Goal: Task Accomplishment & Management: Manage account settings

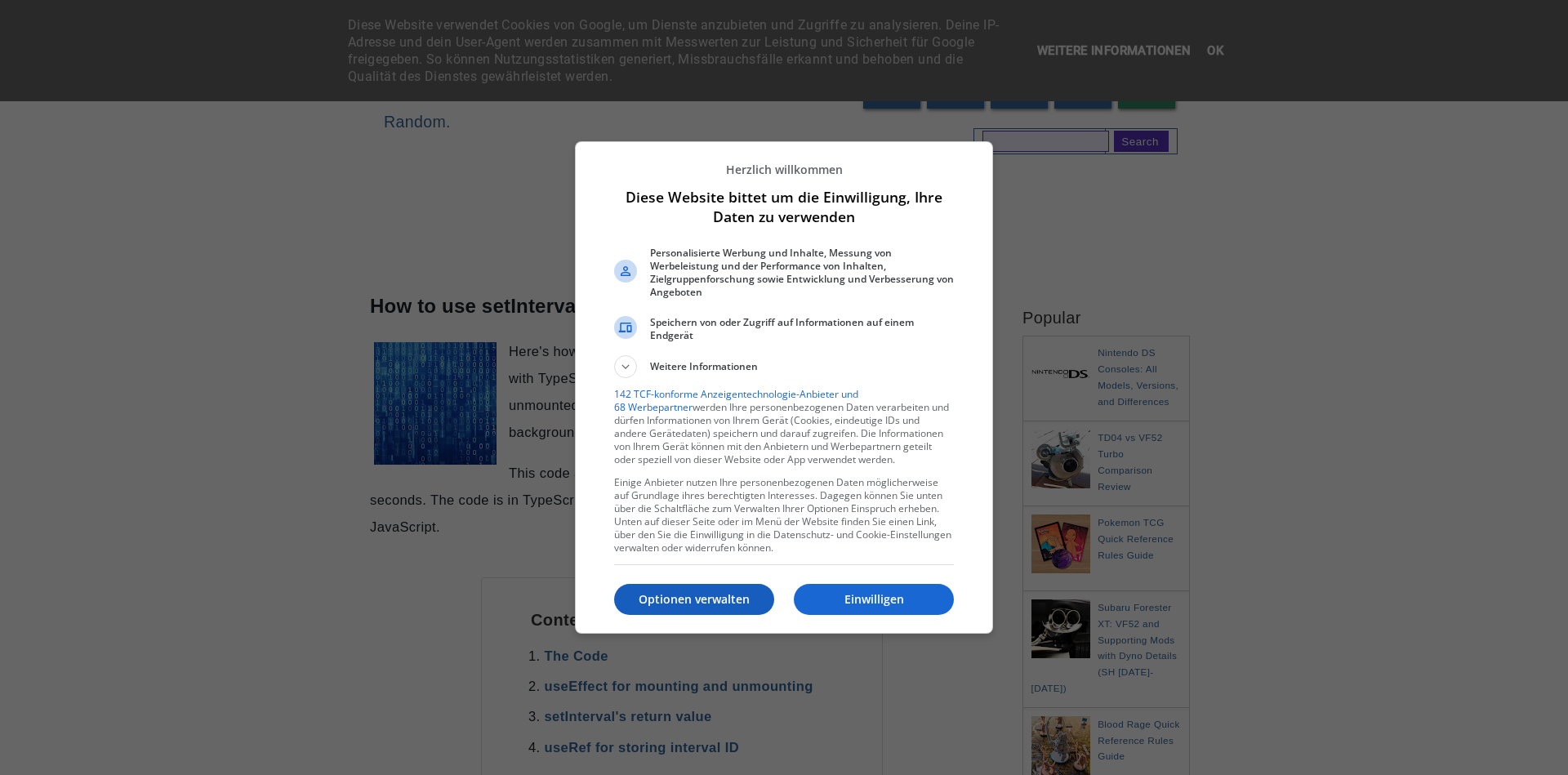
click at [707, 598] on p "Optionen verwalten" at bounding box center [694, 599] width 160 height 17
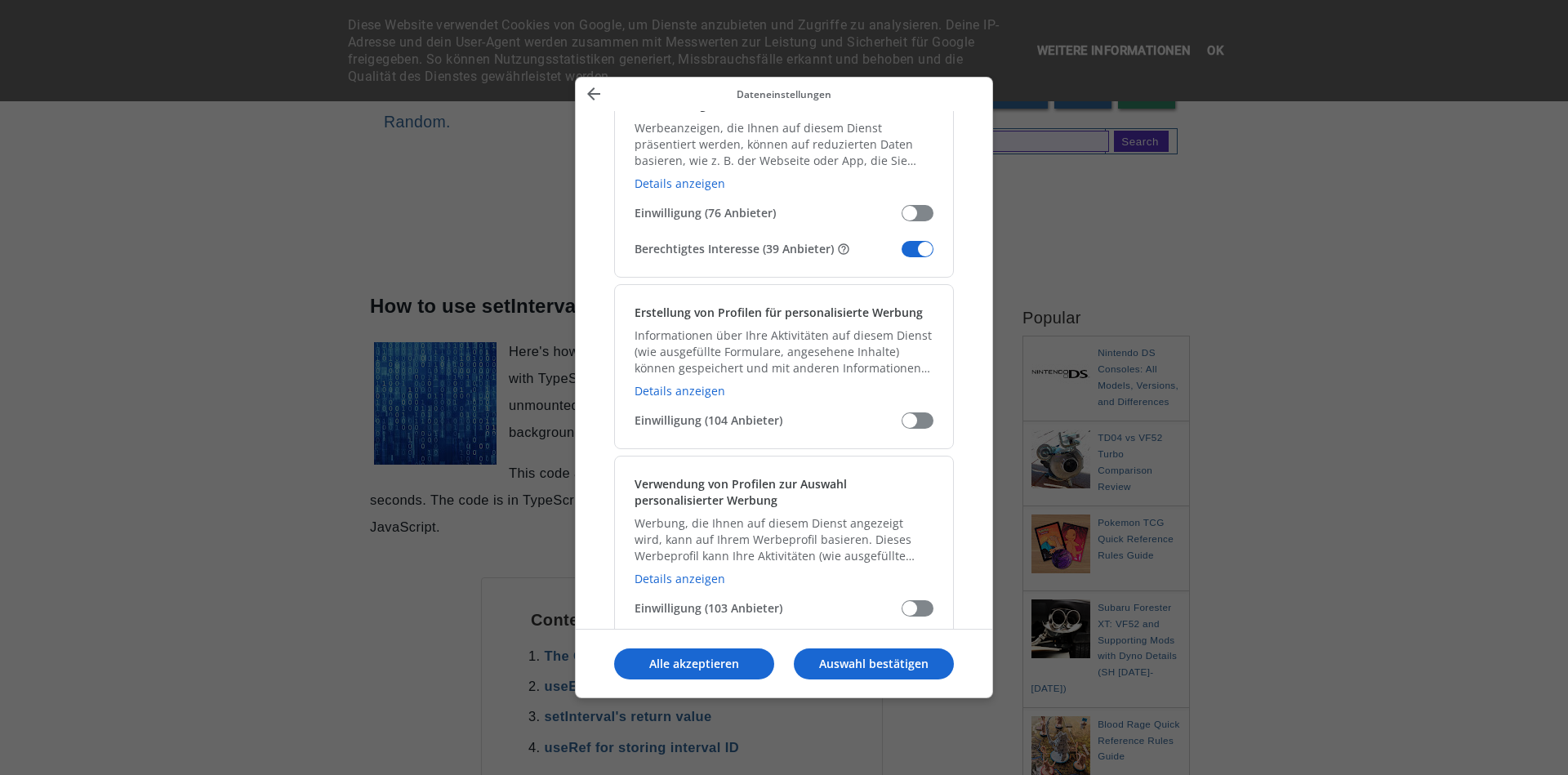
scroll to position [392, 0]
click at [920, 258] on div "Verwendung reduzierter Daten zur Auswahl von Werbeanzeigen Werbeanzeigen, die I…" at bounding box center [784, 166] width 339 height 217
click at [926, 245] on span "Meine Daten verwalten" at bounding box center [917, 246] width 32 height 17
click at [901, 253] on input "Berechtigtes Interesse (39 Anbieter)" at bounding box center [901, 253] width 0 height 0
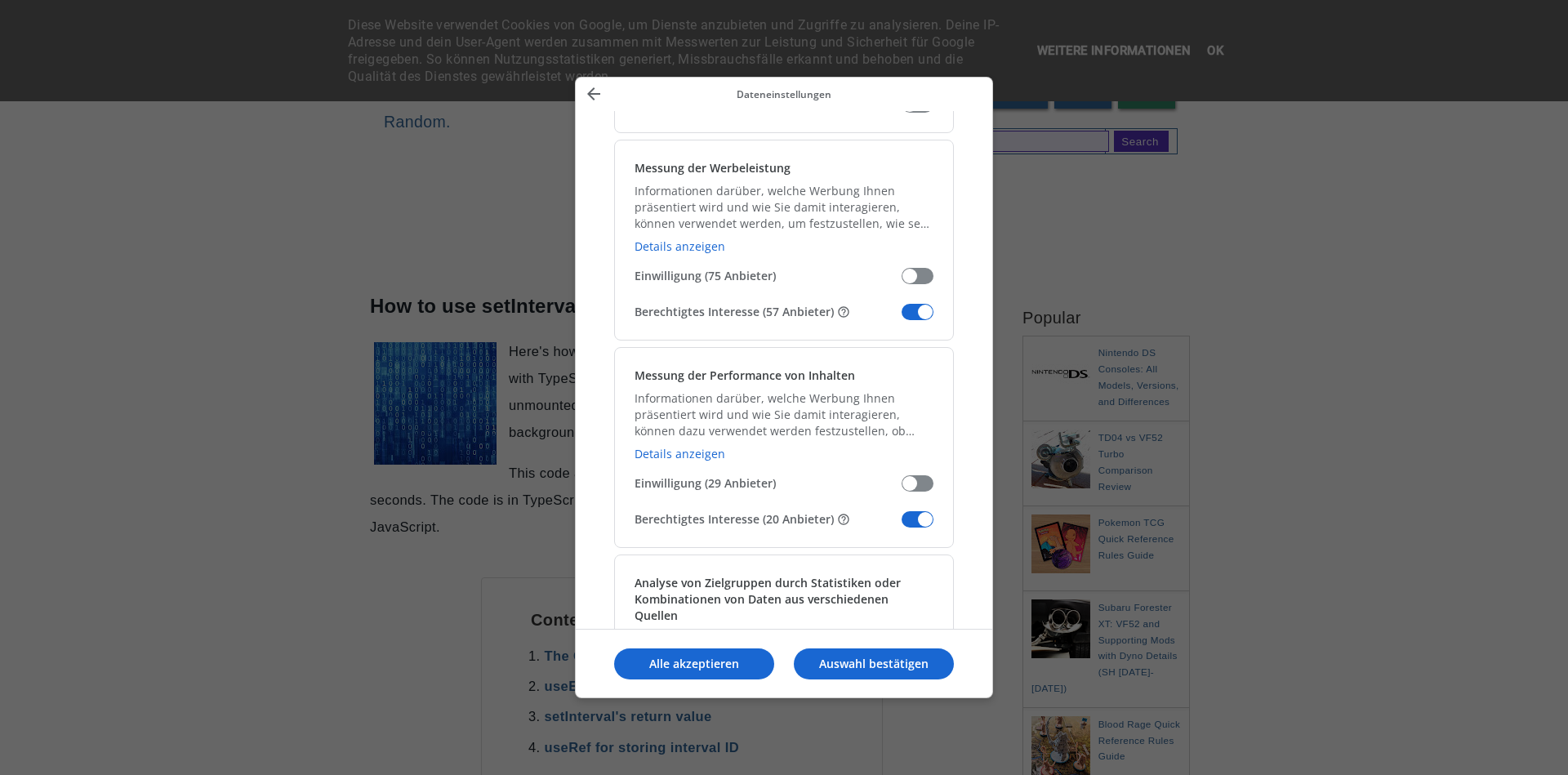
scroll to position [1274, 0]
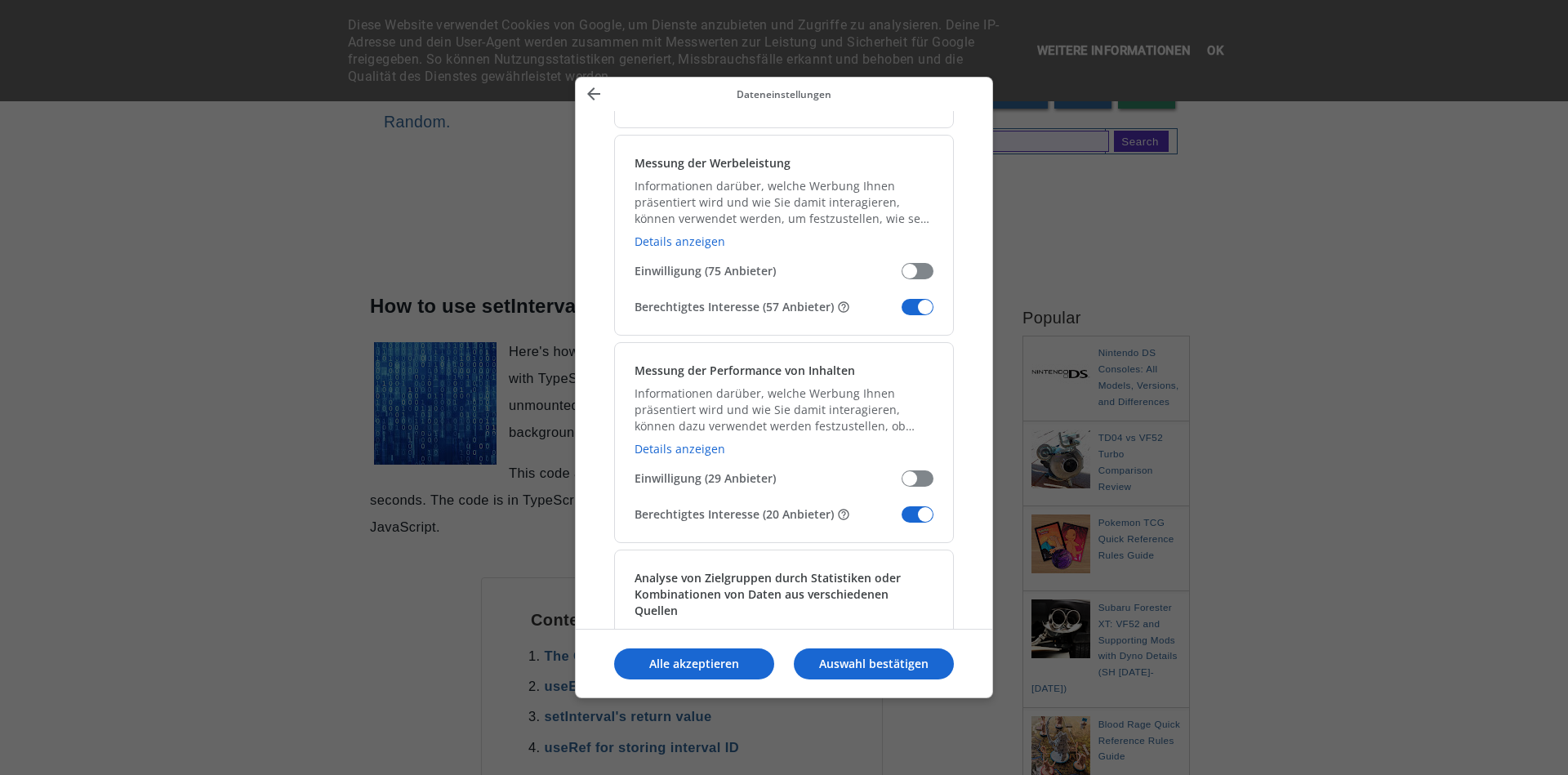
click at [921, 309] on span "Meine Daten verwalten" at bounding box center [917, 306] width 32 height 17
click at [901, 313] on input "Berechtigtes Interesse (57 Anbieter)" at bounding box center [901, 313] width 0 height 0
click at [920, 515] on span "Meine Daten verwalten" at bounding box center [917, 514] width 32 height 17
click at [901, 520] on input "Berechtigtes Interesse (20 Anbieter)" at bounding box center [901, 520] width 0 height 0
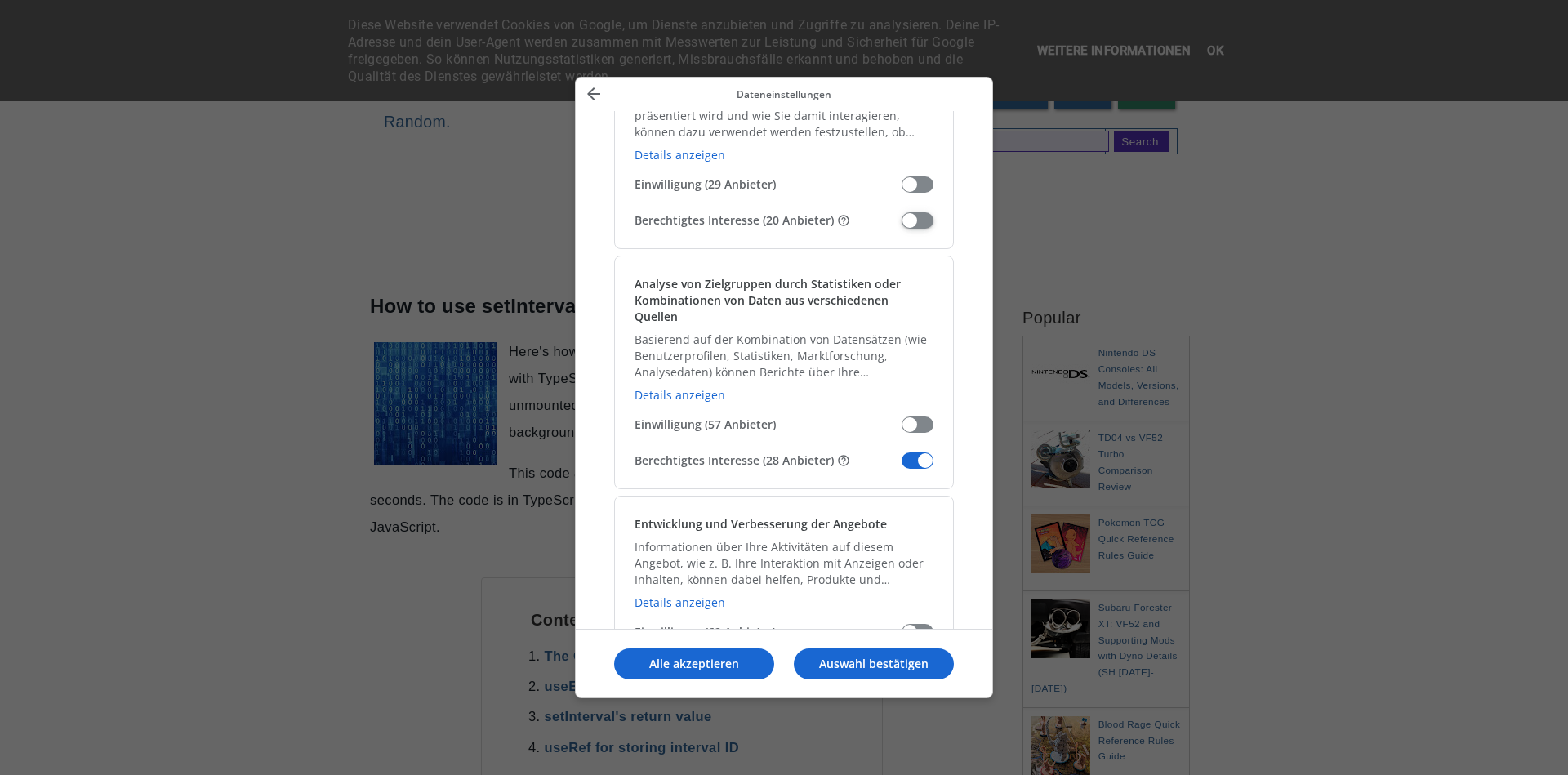
scroll to position [1667, 0]
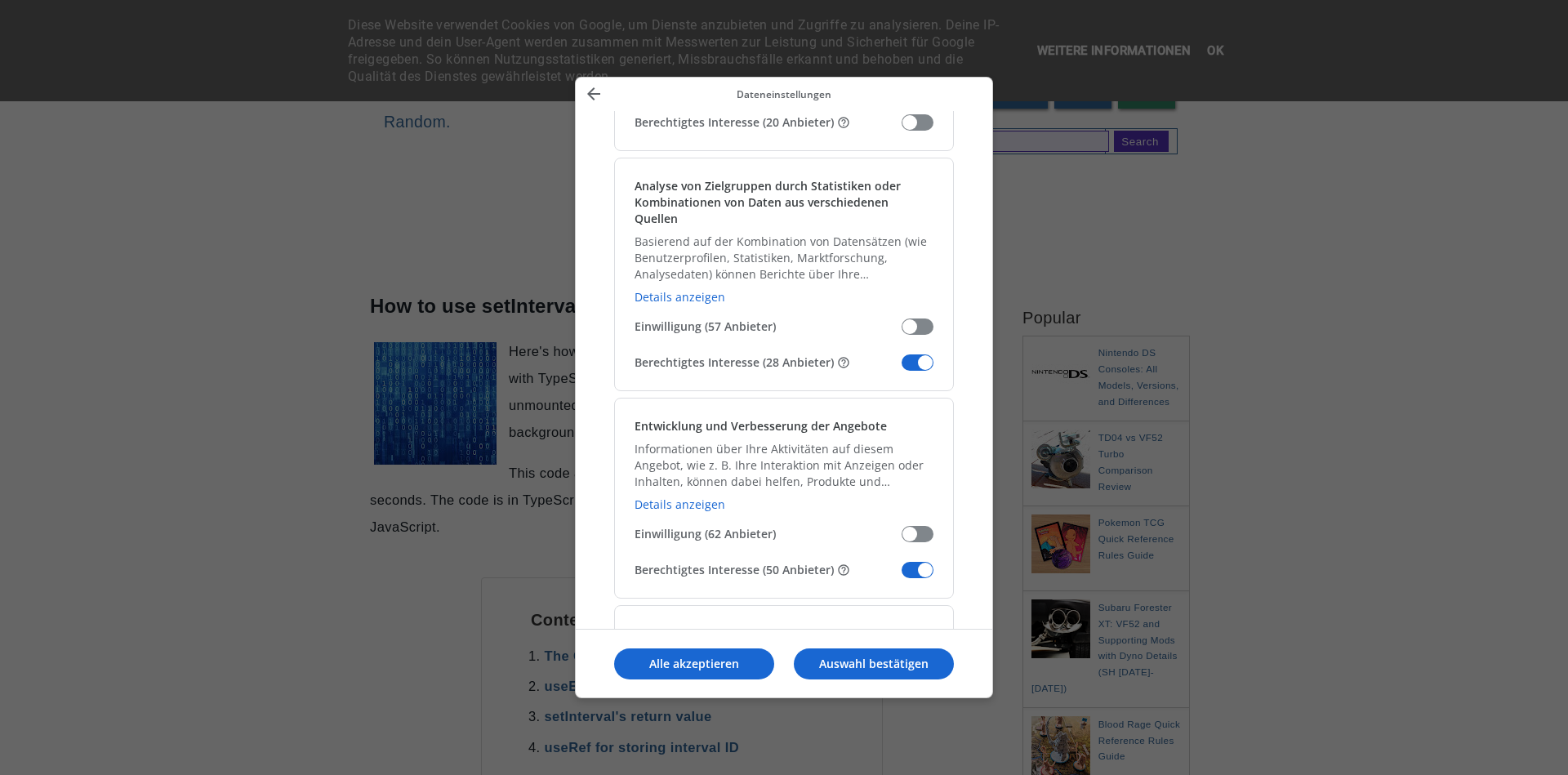
click at [920, 355] on span "Meine Daten verwalten" at bounding box center [917, 363] width 32 height 17
click at [901, 369] on input "Berechtigtes Interesse (28 Anbieter)" at bounding box center [901, 369] width 0 height 0
click at [923, 562] on span "Meine Daten verwalten" at bounding box center [917, 570] width 32 height 17
click at [901, 576] on input "Berechtigtes Interesse (50 Anbieter)" at bounding box center [901, 576] width 0 height 0
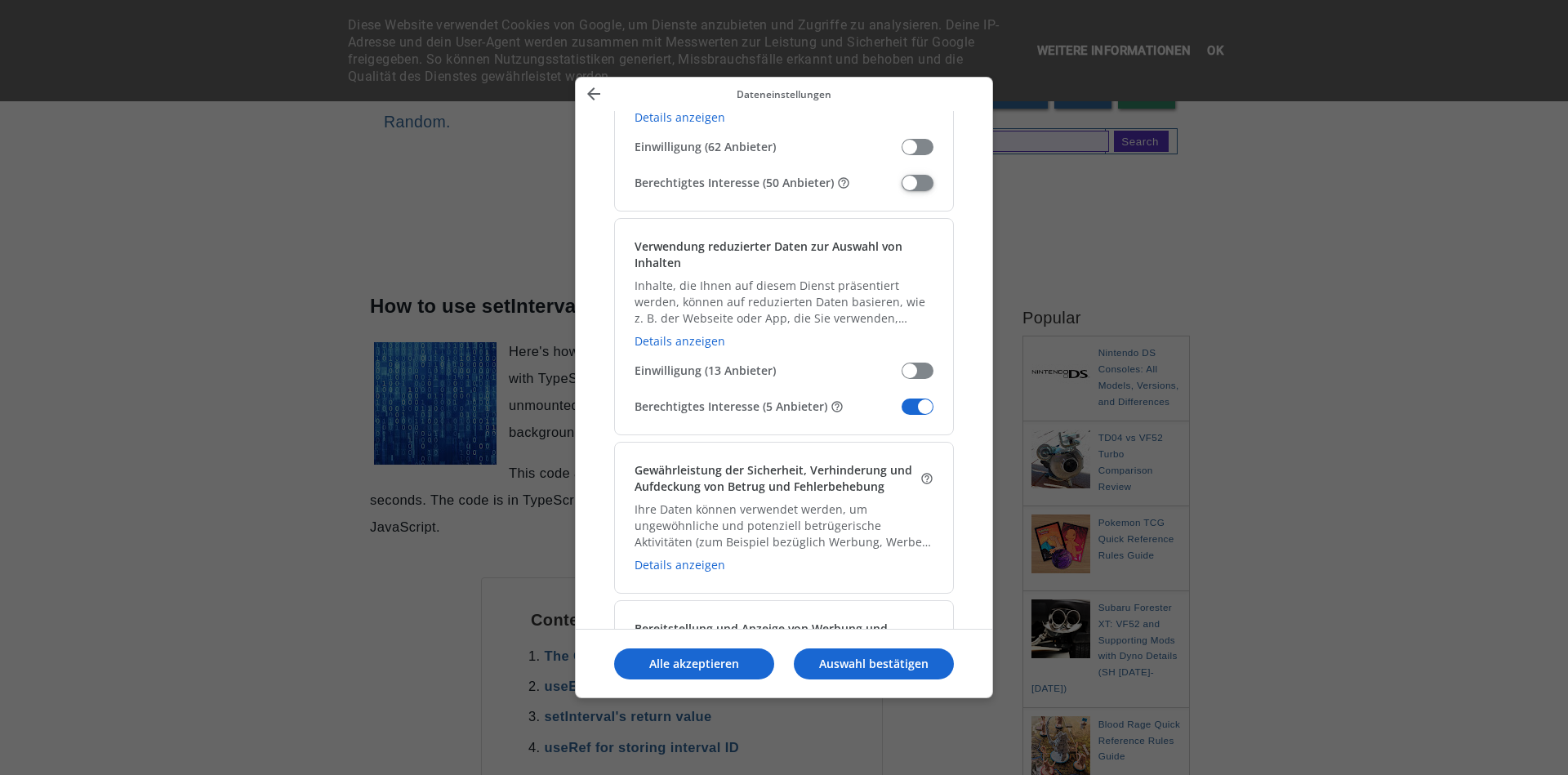
scroll to position [2059, 0]
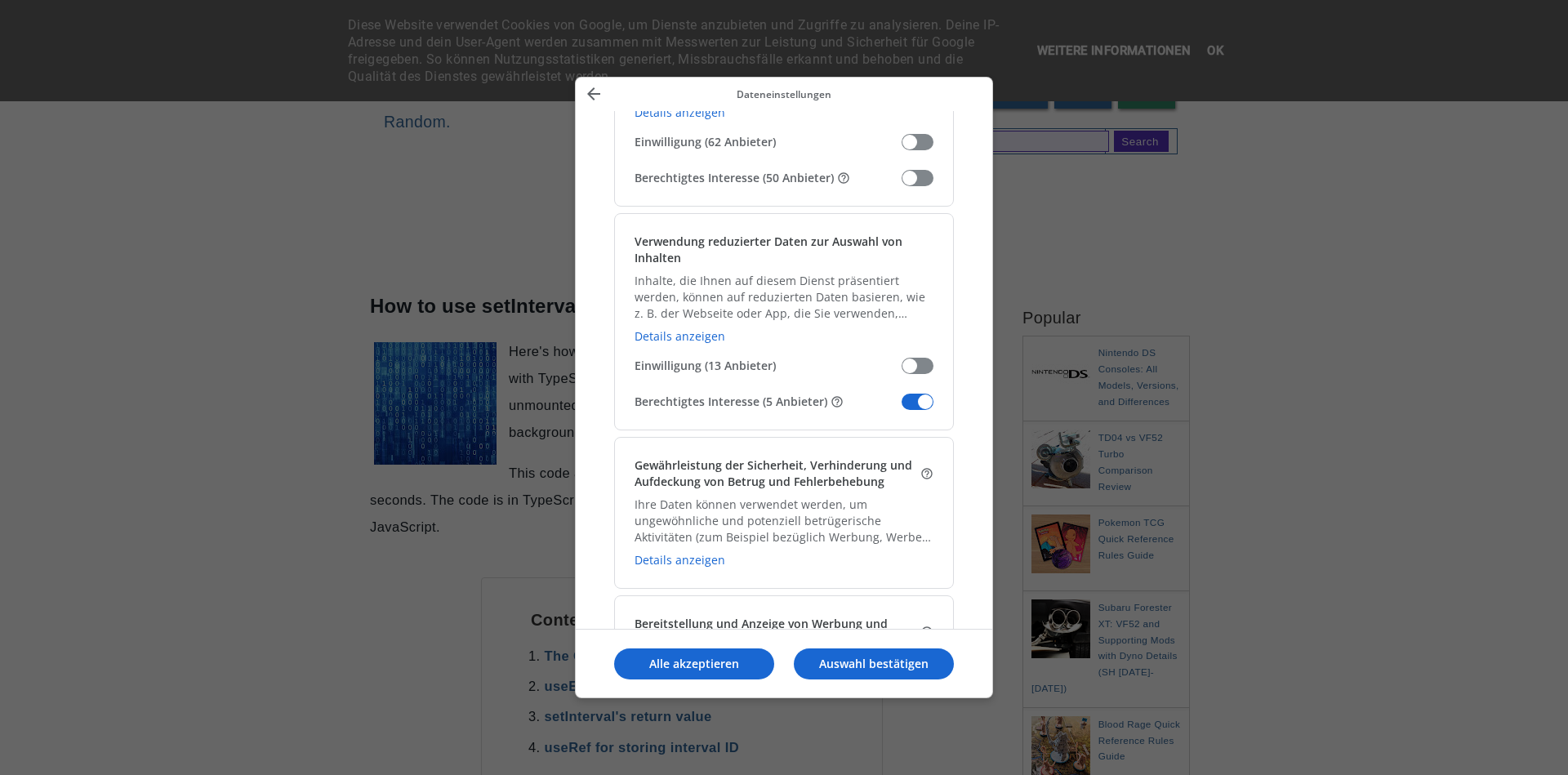
click at [912, 394] on span "Meine Daten verwalten" at bounding box center [917, 402] width 32 height 17
click at [901, 407] on input "Berechtigtes Interesse (5 Anbieter)" at bounding box center [901, 407] width 0 height 0
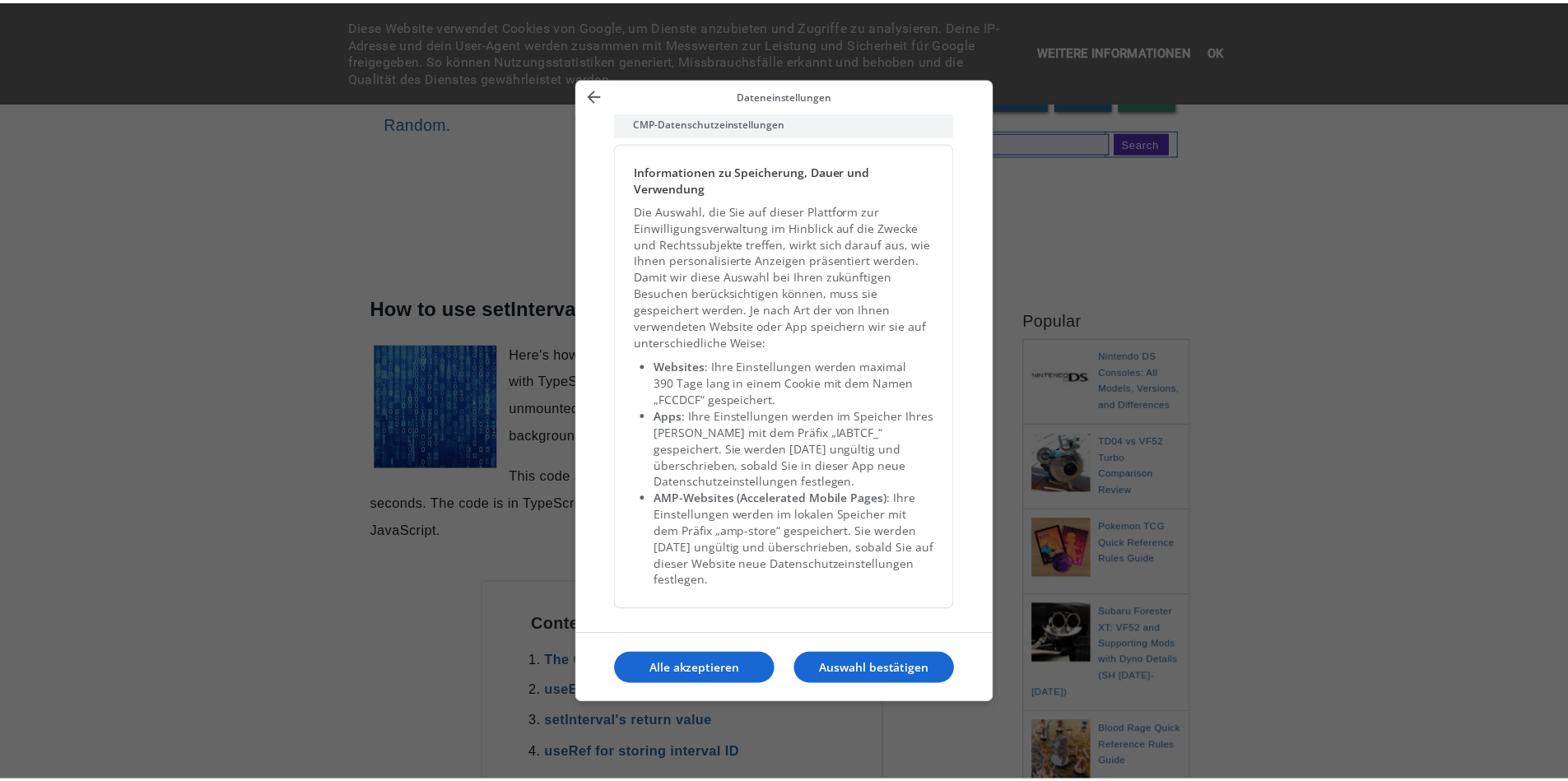
scroll to position [3612, 0]
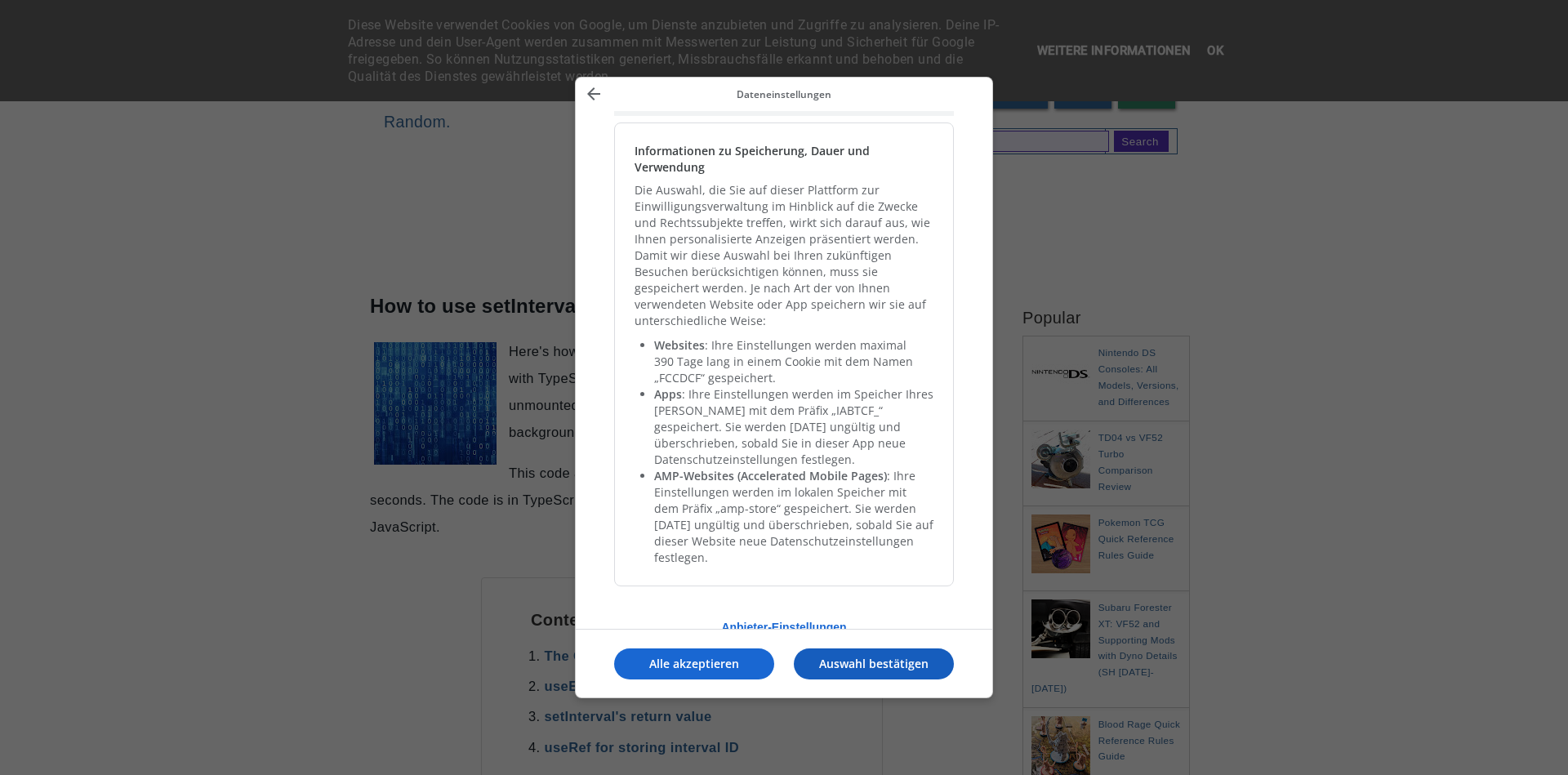
click at [882, 665] on p "Auswahl bestätigen" at bounding box center [873, 663] width 160 height 17
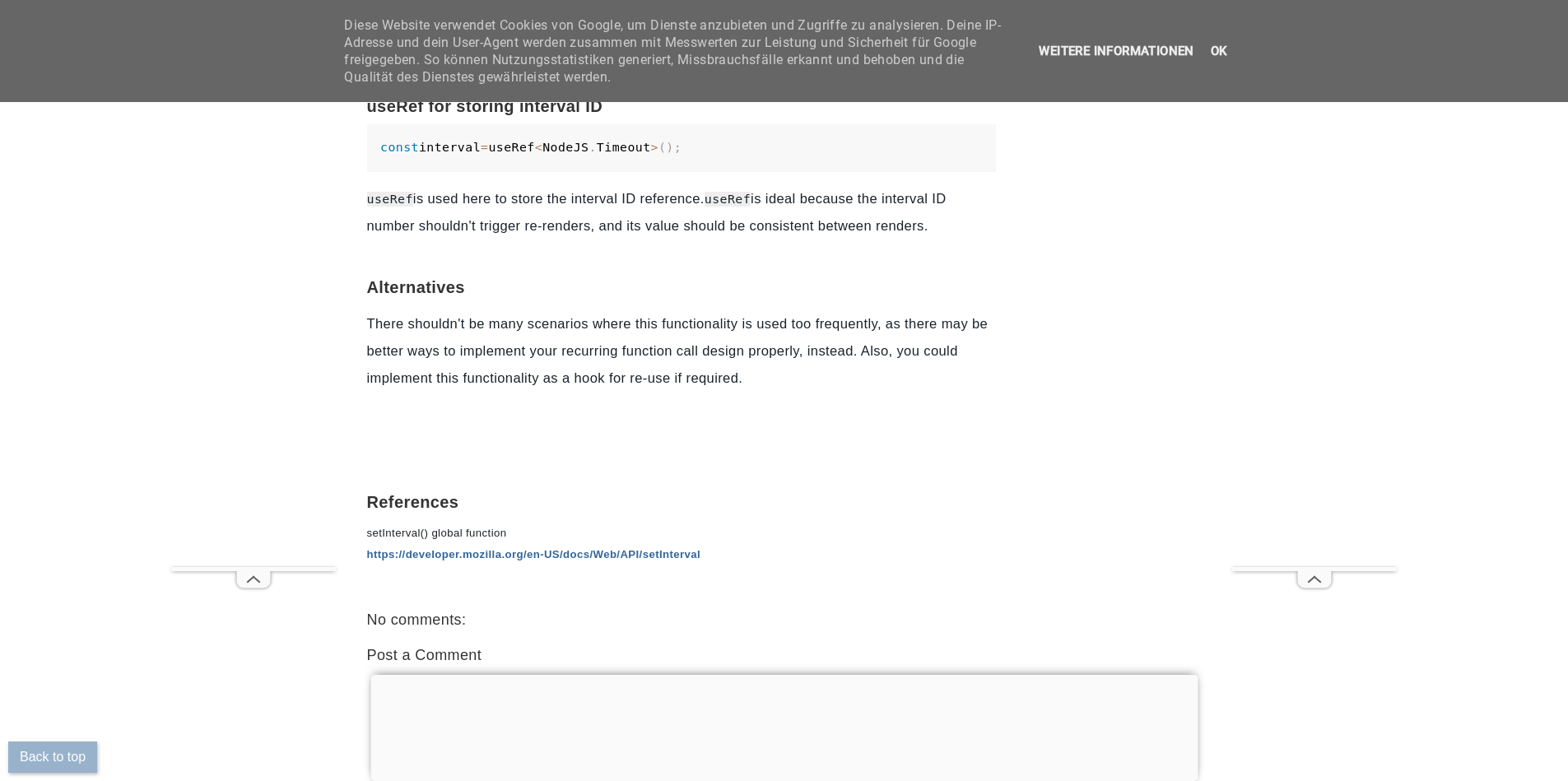
scroll to position [1877, 0]
